Goal: Information Seeking & Learning: Learn about a topic

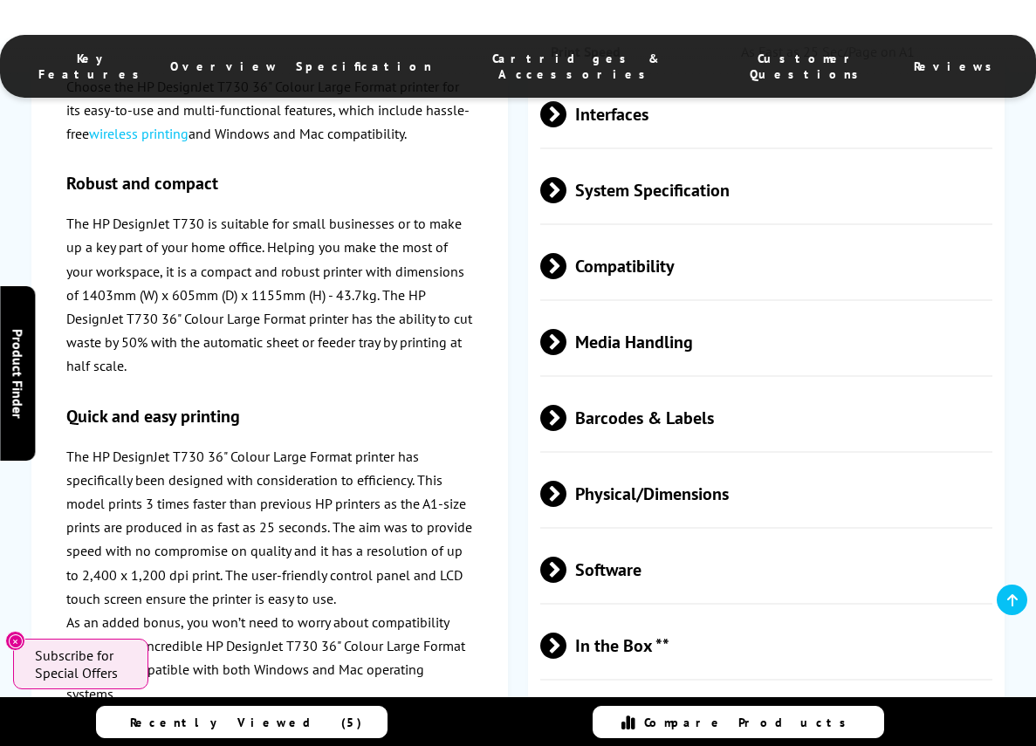
scroll to position [1811, 0]
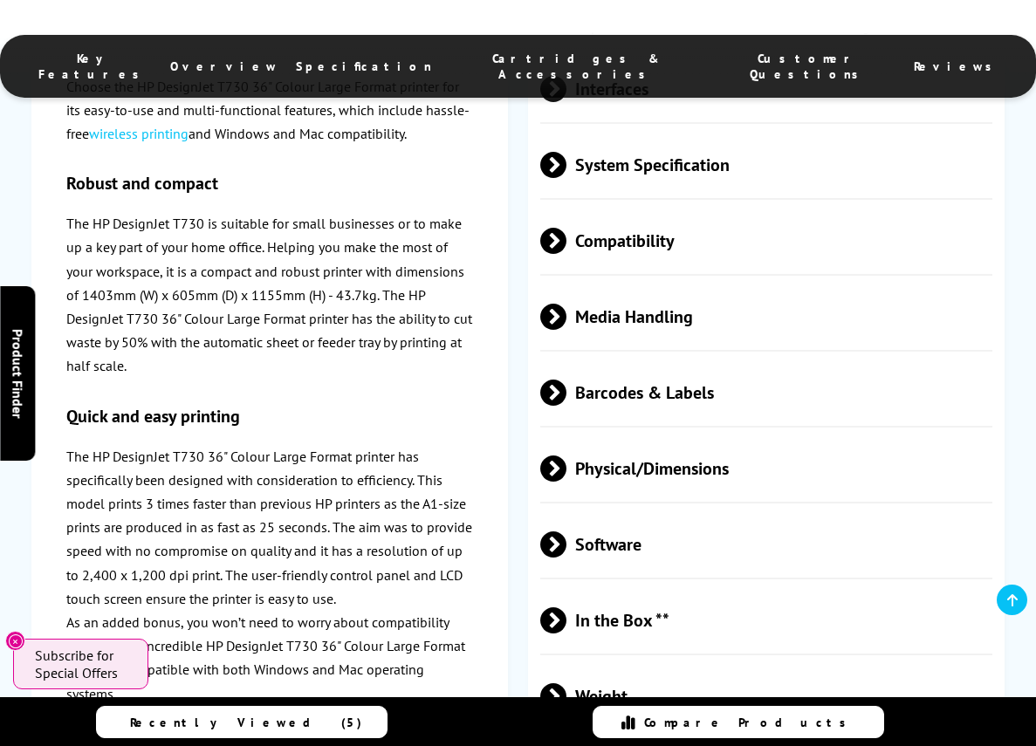
click at [567, 330] on span at bounding box center [567, 317] width 0 height 26
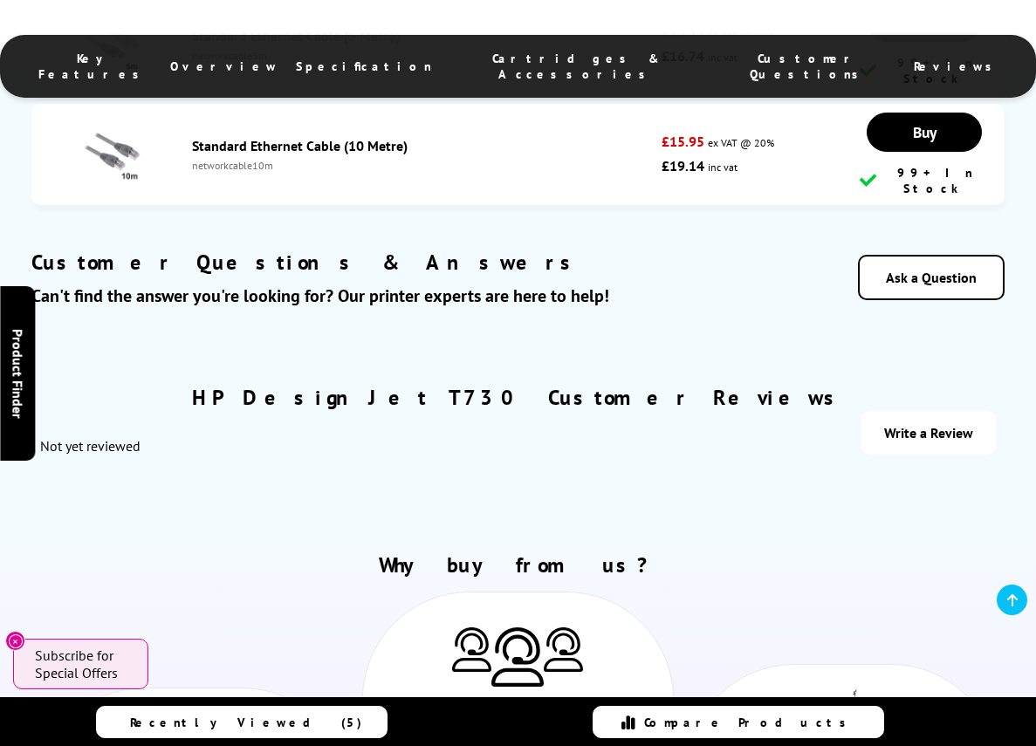
scroll to position [5609, 0]
